Goal: Task Accomplishment & Management: Complete application form

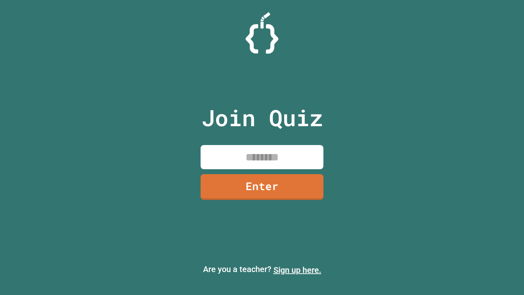
click at [297, 270] on link "Sign up here." at bounding box center [298, 270] width 48 height 10
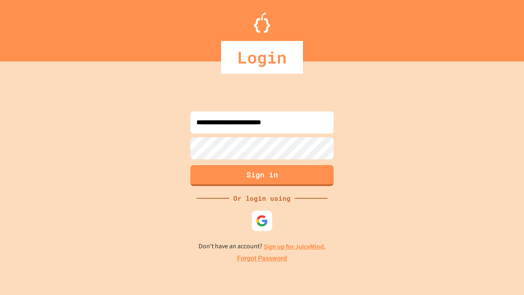
type input "**********"
